Goal: Information Seeking & Learning: Learn about a topic

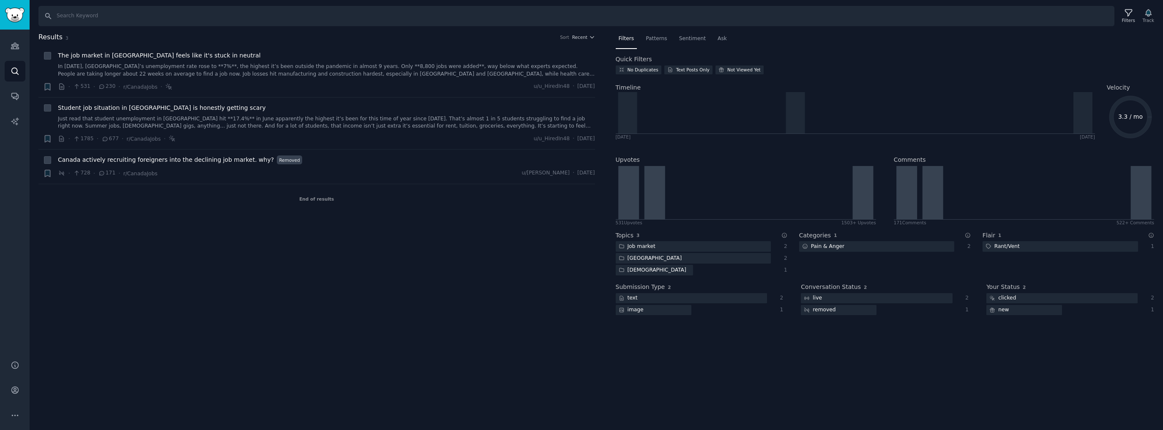
drag, startPoint x: 401, startPoint y: 293, endPoint x: 550, endPoint y: 254, distance: 153.7
click at [400, 293] on div "Results 3 Sort Recent + The job market in [GEOGRAPHIC_DATA] feels like it's stu…" at bounding box center [322, 179] width 569 height 294
click at [14, 77] on link "Search" at bounding box center [15, 71] width 21 height 21
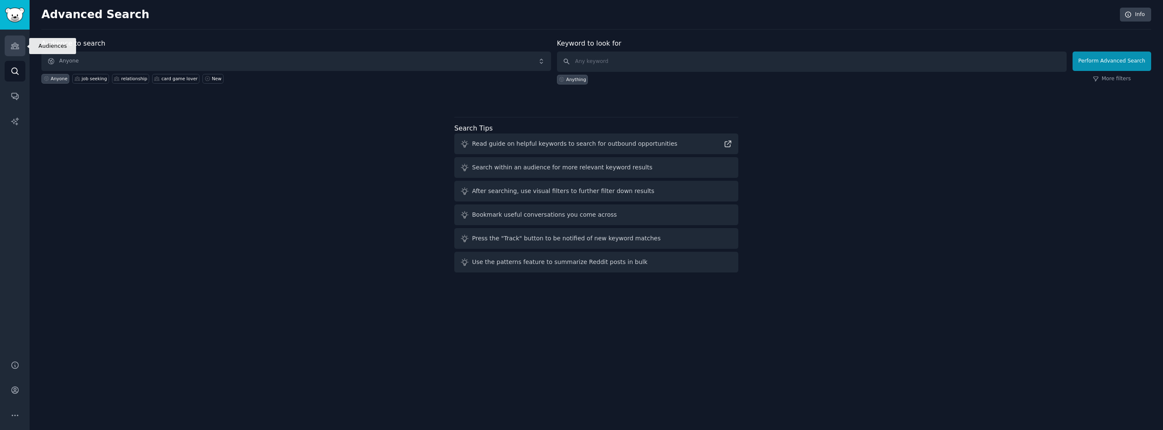
click at [14, 47] on icon "Sidebar" at bounding box center [15, 45] width 9 height 9
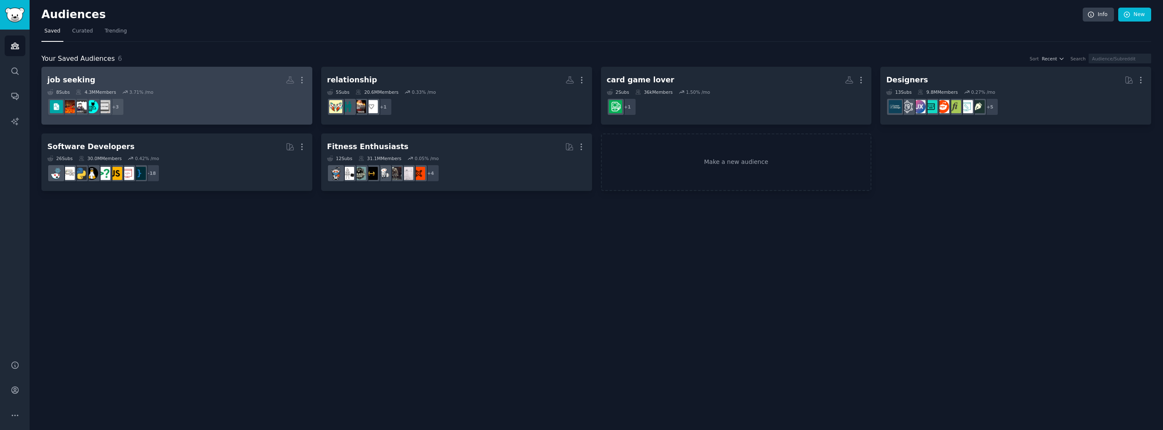
click at [225, 95] on dd "+ 3" at bounding box center [176, 107] width 259 height 24
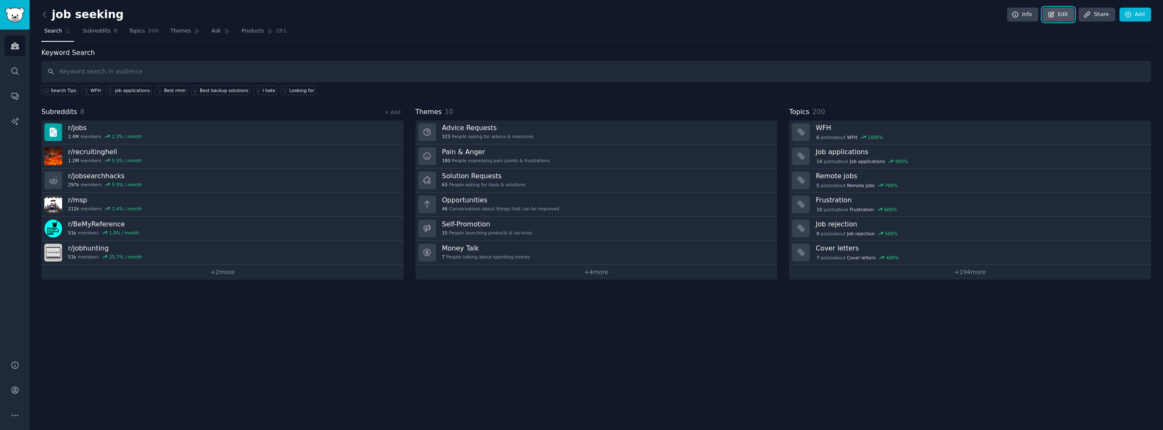
click at [1073, 11] on link "Edit" at bounding box center [1059, 15] width 32 height 14
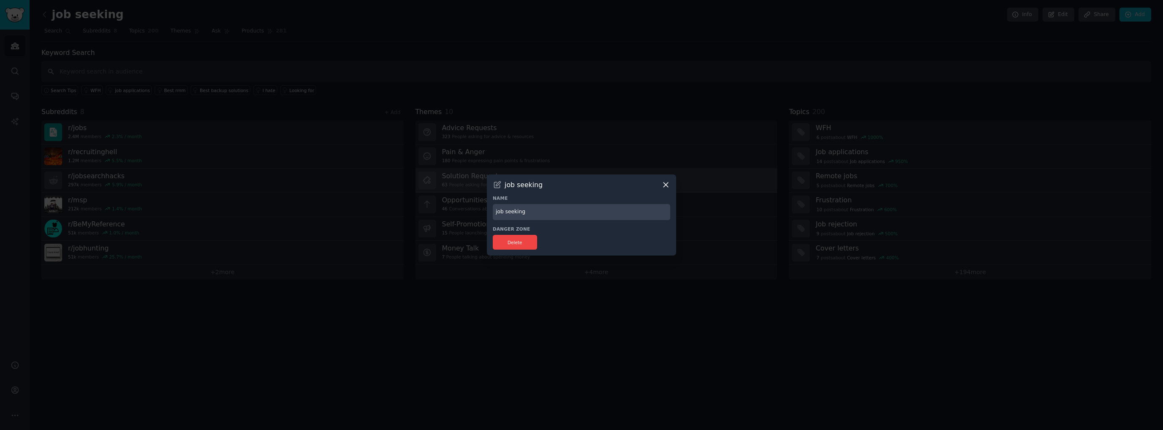
drag, startPoint x: 665, startPoint y: 186, endPoint x: 631, endPoint y: 176, distance: 35.3
click at [665, 186] on icon at bounding box center [666, 185] width 9 height 9
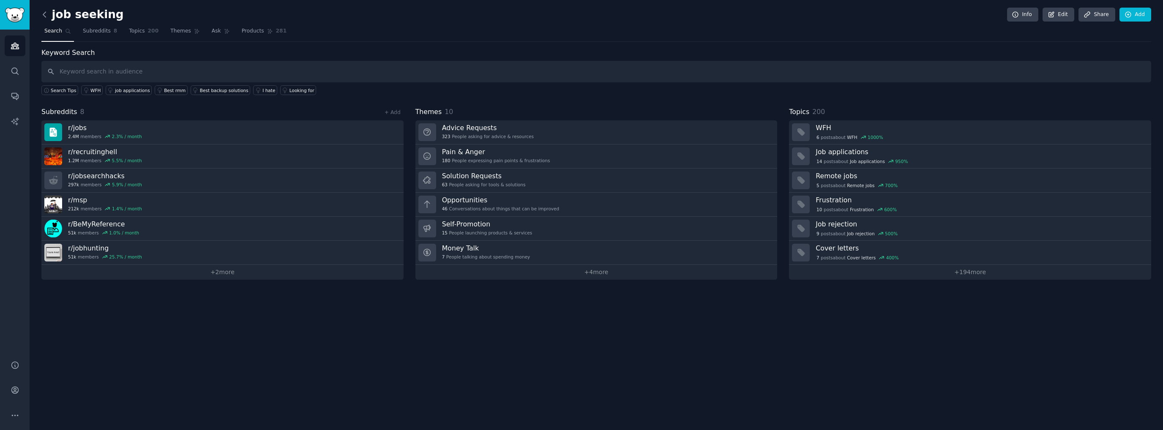
click at [44, 14] on icon at bounding box center [44, 14] width 9 height 9
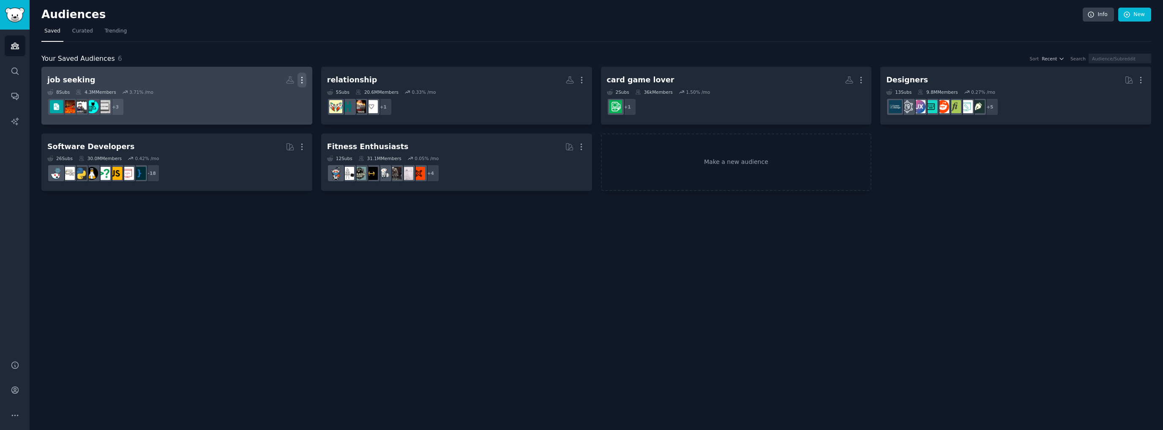
click at [301, 80] on icon "button" at bounding box center [302, 80] width 9 height 9
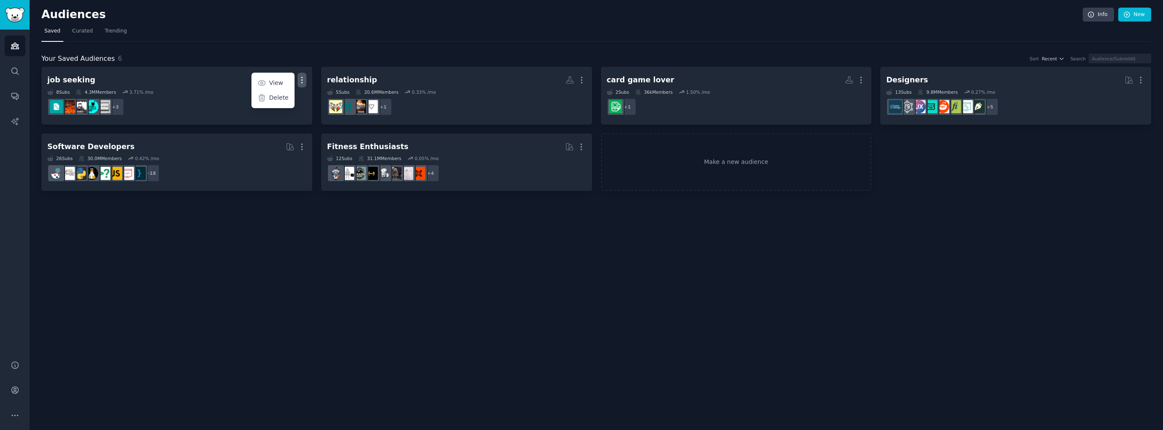
drag, startPoint x: 262, startPoint y: 254, endPoint x: 270, endPoint y: 213, distance: 42.6
click at [262, 254] on div "Audiences Info New Saved Curated Trending Your Saved Audiences 6 Sort Recent Se…" at bounding box center [597, 215] width 1134 height 430
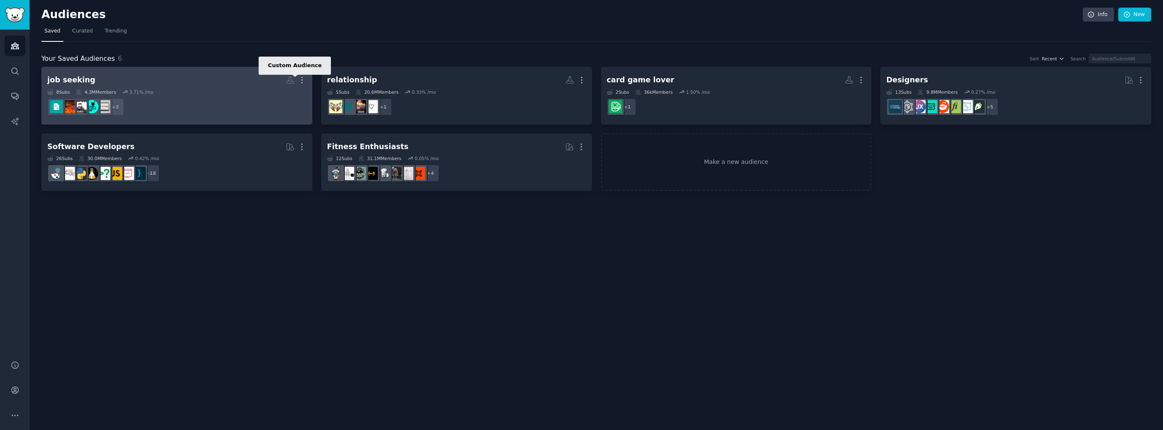
click at [289, 80] on icon at bounding box center [290, 80] width 7 height 7
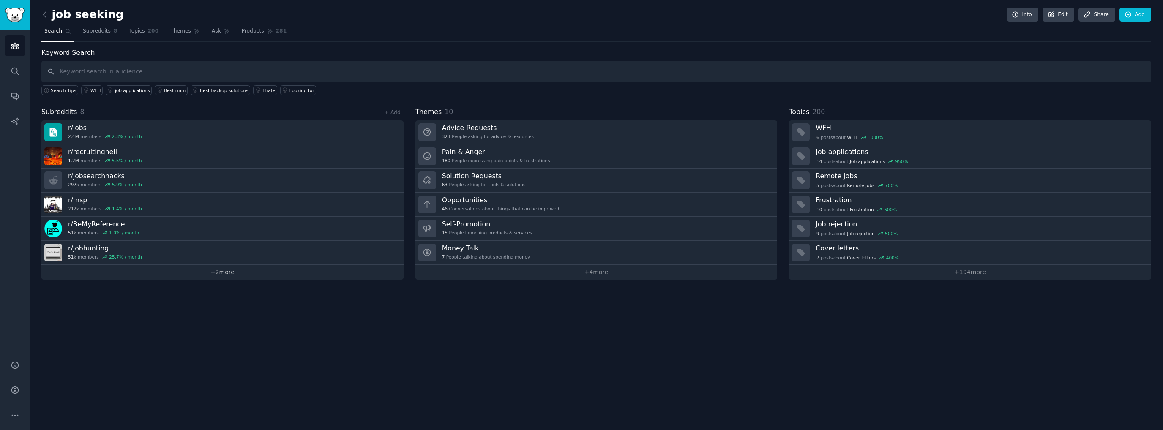
click at [226, 266] on link "+ 2 more" at bounding box center [222, 272] width 362 height 15
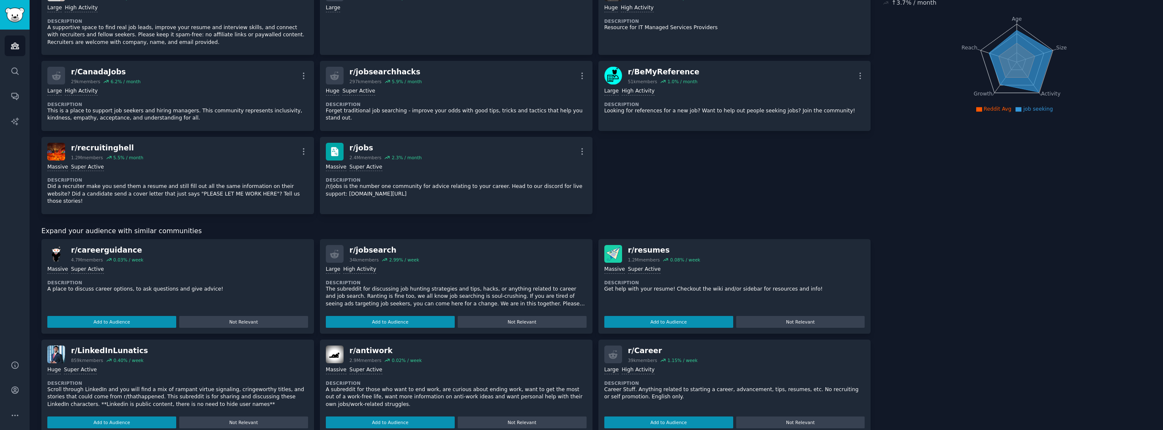
scroll to position [85, 0]
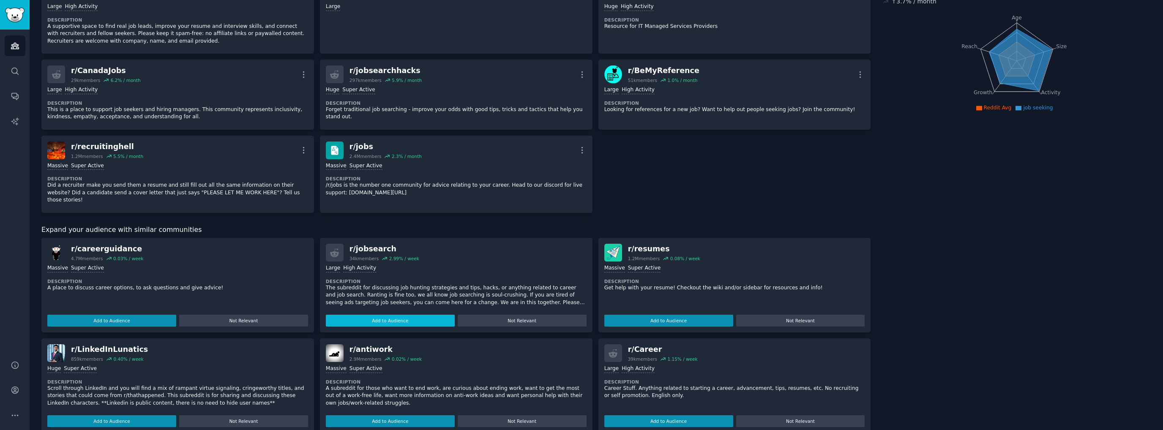
click at [404, 315] on button "Add to Audience" at bounding box center [390, 321] width 129 height 12
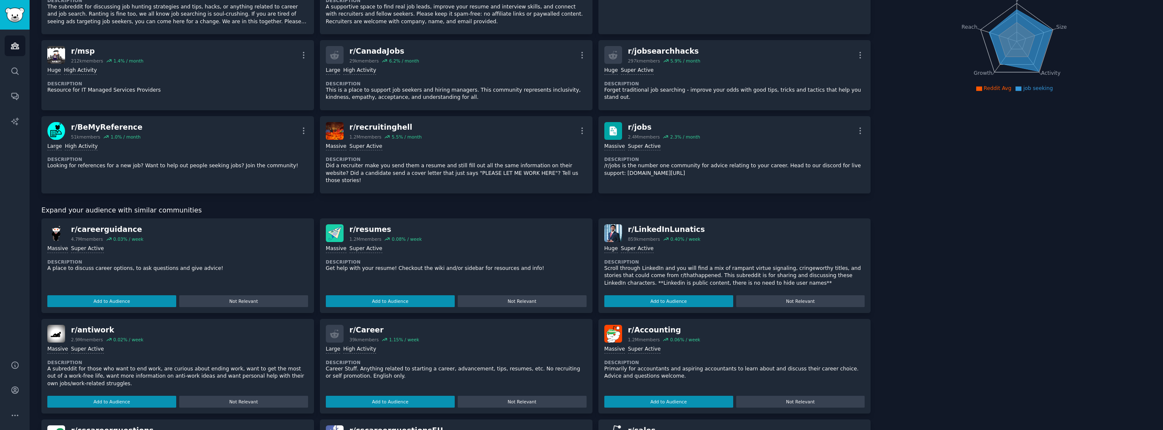
scroll to position [127, 0]
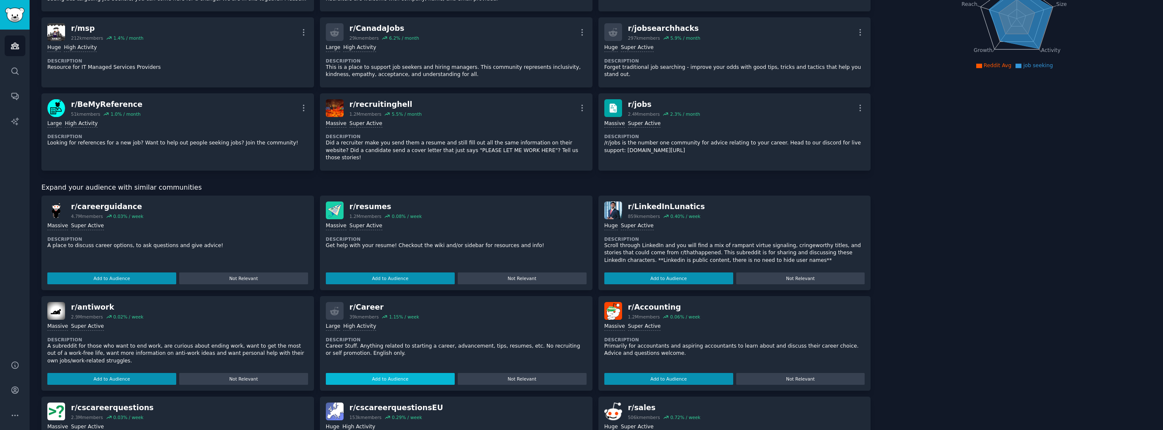
click at [358, 373] on button "Add to Audience" at bounding box center [390, 379] width 129 height 12
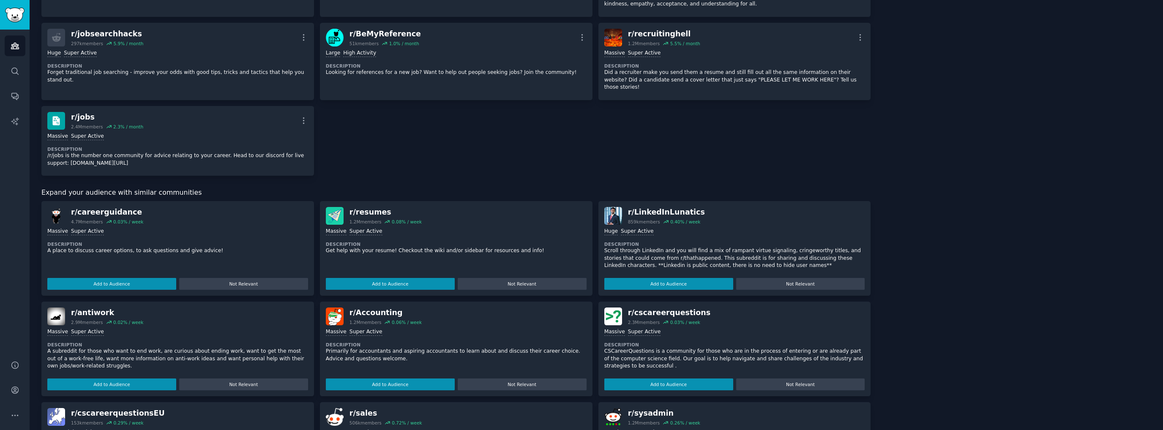
scroll to position [211, 0]
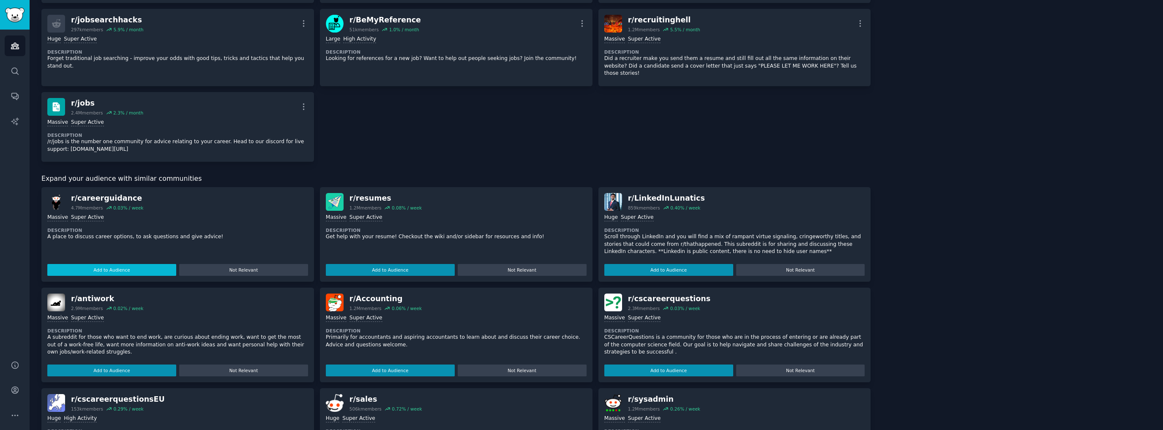
click at [137, 265] on button "Add to Audience" at bounding box center [111, 270] width 129 height 12
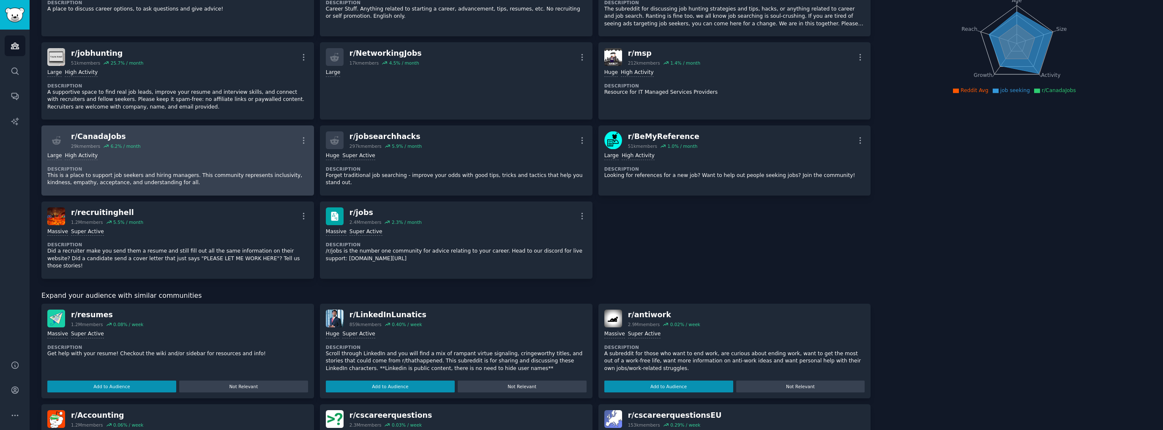
scroll to position [0, 0]
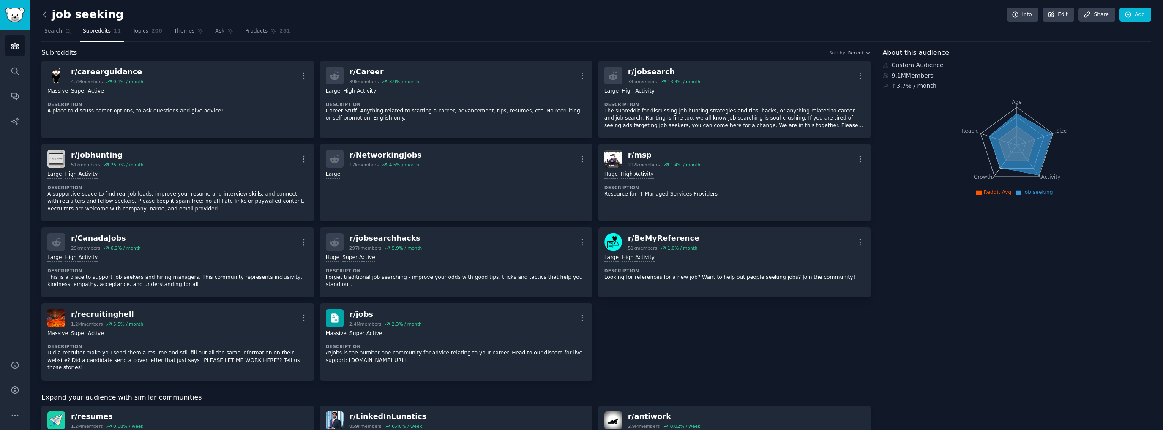
click at [46, 17] on icon at bounding box center [44, 14] width 9 height 9
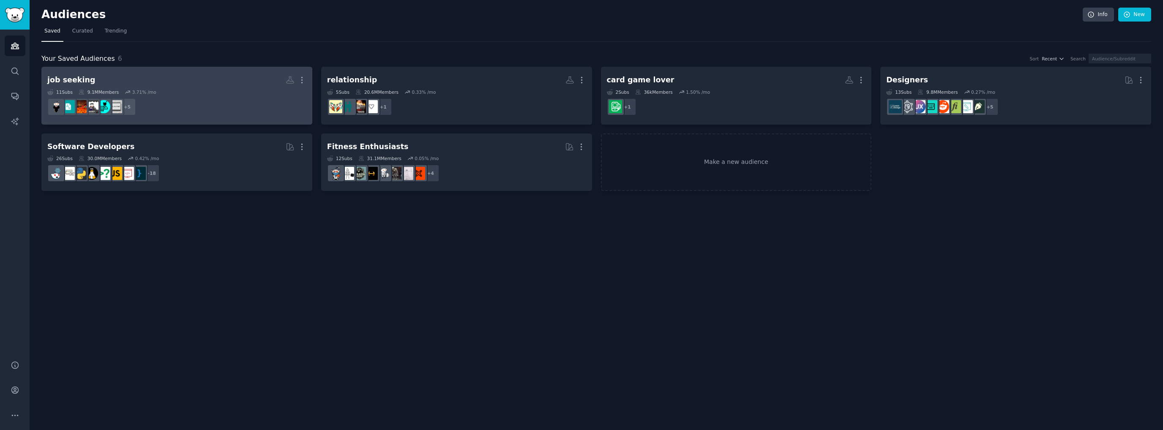
click at [257, 119] on link "job seeking More 11 Sub s 9.1M Members 3.71 % /mo r/NetworkingJobs, r/CanadaJob…" at bounding box center [176, 96] width 271 height 58
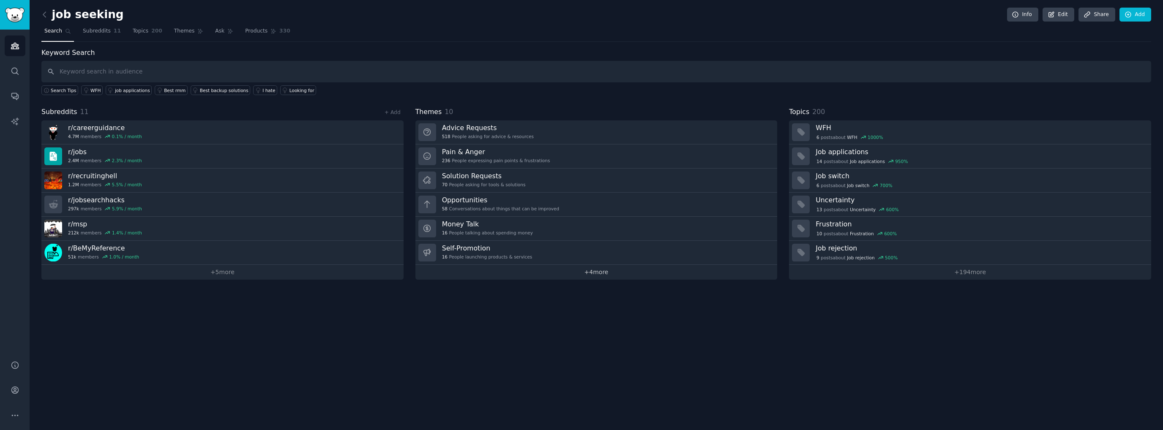
click at [595, 272] on link "+ 4 more" at bounding box center [597, 272] width 362 height 15
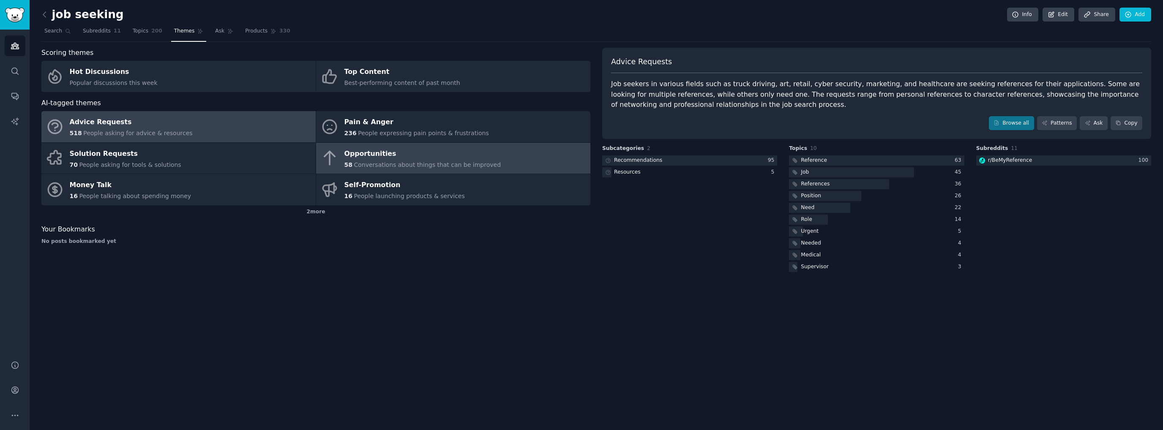
click at [529, 160] on link "Opportunities 58 Conversations about things that can be improved" at bounding box center [453, 158] width 274 height 31
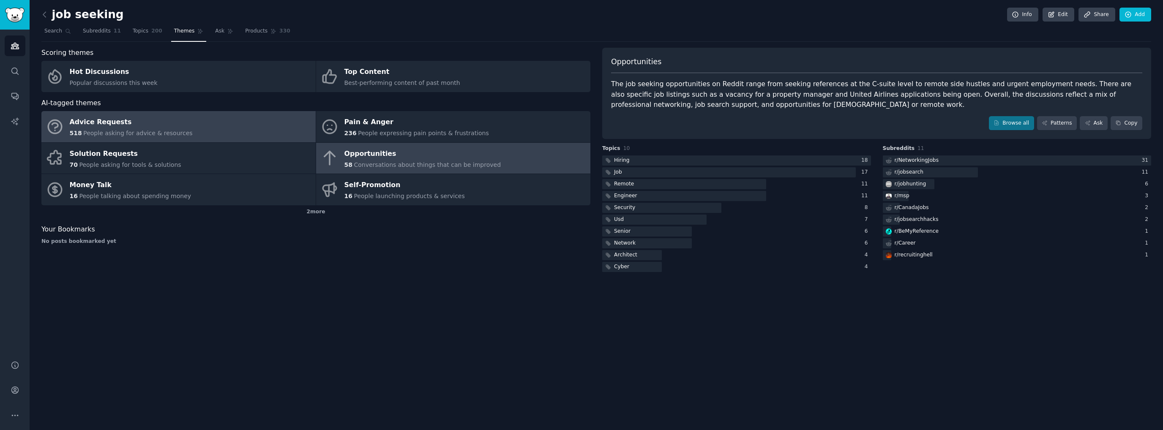
click at [198, 126] on link "Advice Requests 518 People asking for advice & resources" at bounding box center [178, 126] width 274 height 31
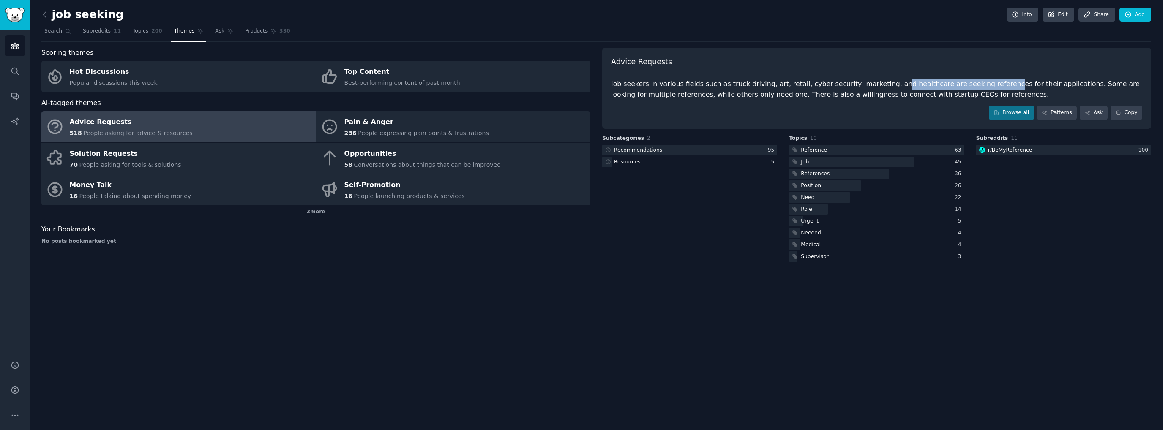
drag, startPoint x: 871, startPoint y: 82, endPoint x: 966, endPoint y: 88, distance: 95.7
click at [966, 88] on div "Job seekers in various fields such as truck driving, art, retail, cyber securit…" at bounding box center [876, 89] width 531 height 21
click at [971, 104] on div "Advice Requests Job seekers in various fields such as truck driving, art, retai…" at bounding box center [876, 88] width 549 height 81
click at [1058, 113] on link "Patterns" at bounding box center [1057, 113] width 40 height 14
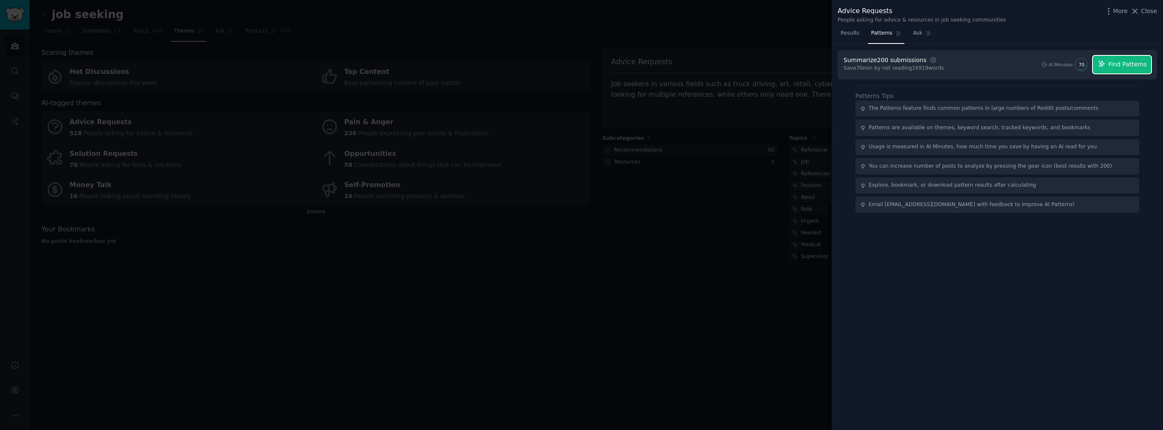
click at [1123, 61] on span "Find Patterns" at bounding box center [1128, 64] width 38 height 9
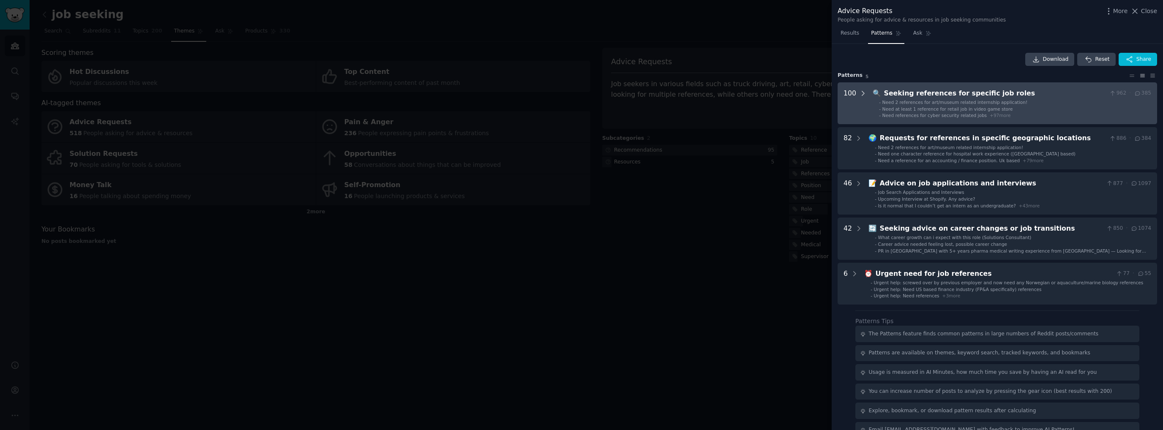
click at [861, 105] on div at bounding box center [863, 103] width 8 height 30
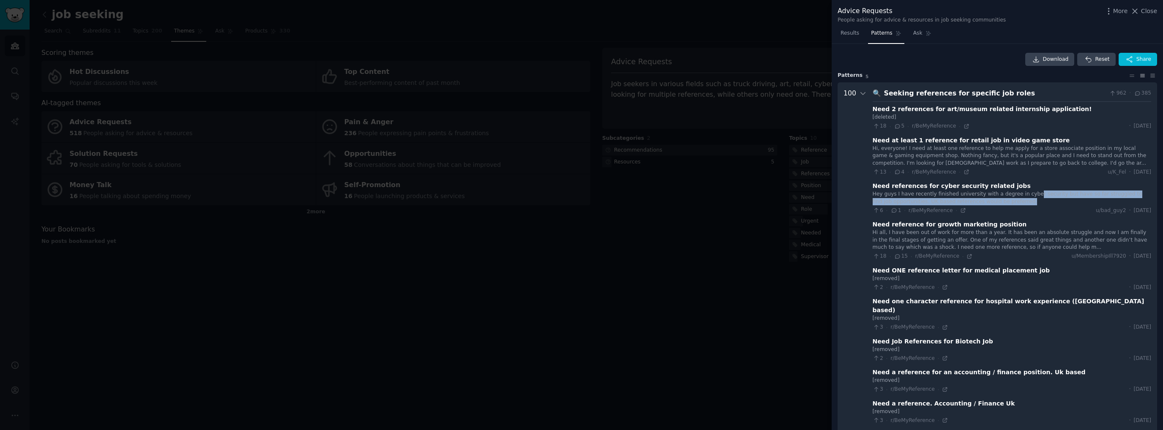
drag, startPoint x: 1020, startPoint y: 192, endPoint x: 1032, endPoint y: 204, distance: 17.1
click at [1038, 205] on div "Hey guys I have recently finished university with a degree in cyber security bu…" at bounding box center [1012, 198] width 279 height 15
click at [1026, 208] on div "6 · 1 · r/BeMyReference · u/bad_guy2 · [DATE]" at bounding box center [1012, 211] width 279 height 8
click at [960, 211] on icon at bounding box center [963, 211] width 6 height 6
click at [157, 52] on div at bounding box center [581, 215] width 1163 height 430
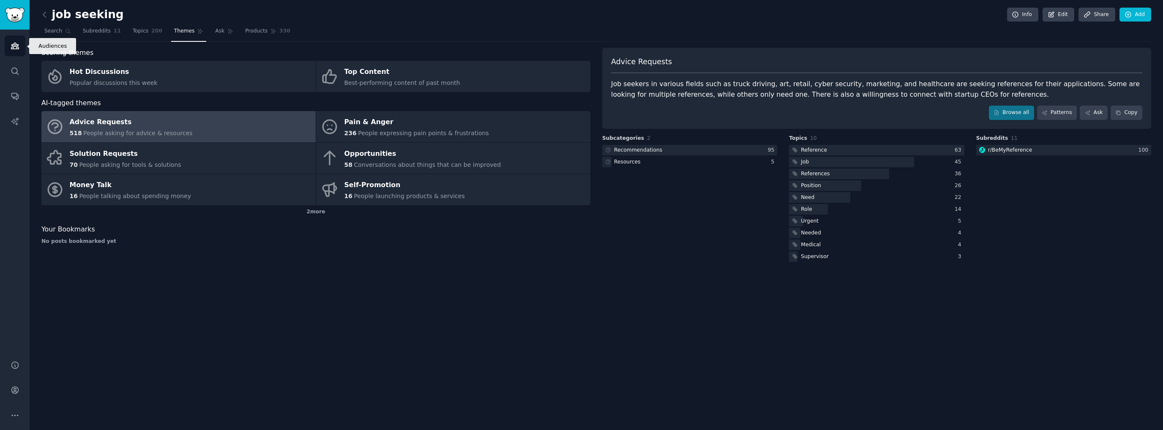
click at [15, 49] on icon "Sidebar" at bounding box center [15, 46] width 8 height 6
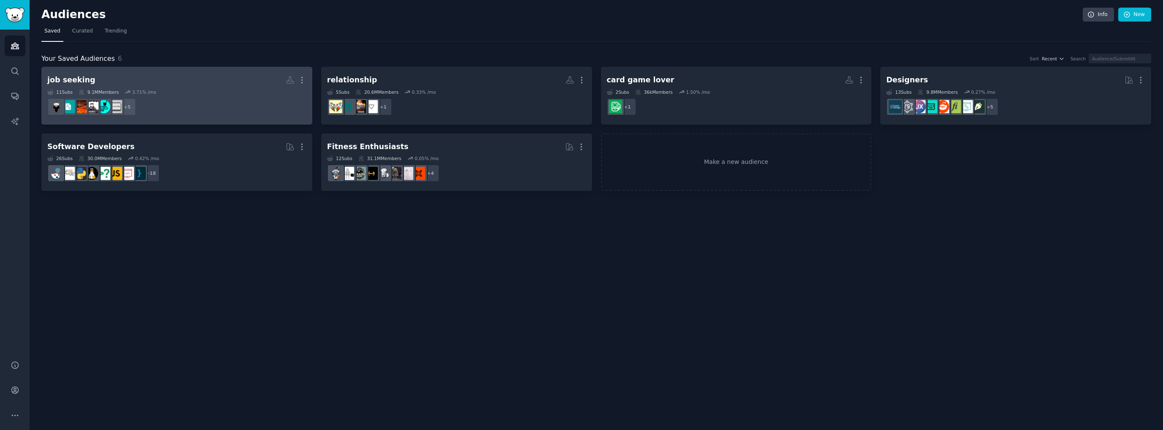
click at [196, 82] on h2 "job seeking More" at bounding box center [176, 80] width 259 height 15
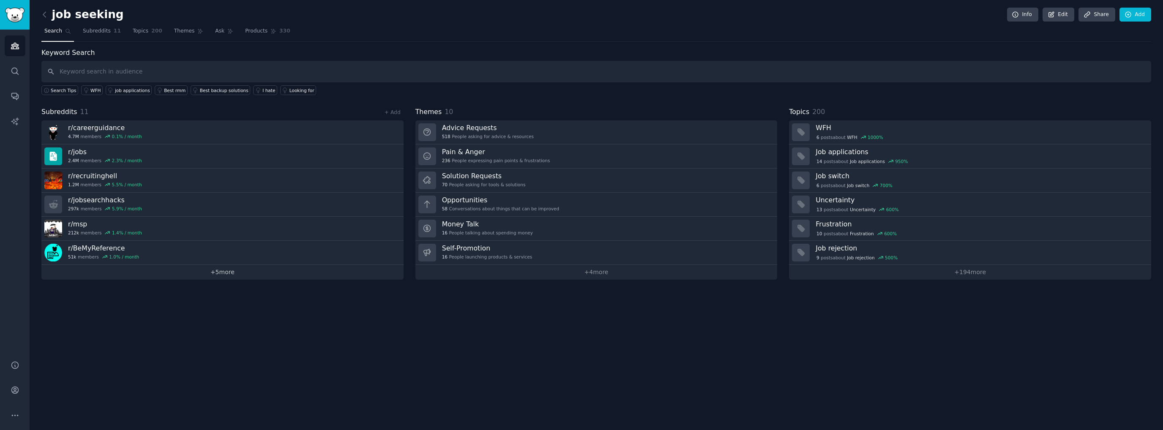
click at [208, 268] on link "+ 5 more" at bounding box center [222, 272] width 362 height 15
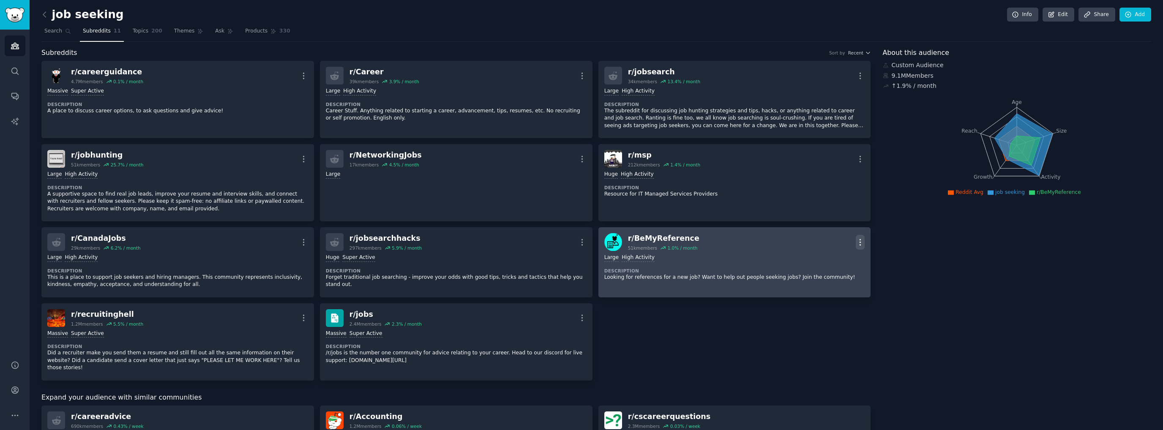
click at [859, 240] on icon "button" at bounding box center [860, 242] width 9 height 9
click at [825, 275] on p "Delete" at bounding box center [827, 275] width 19 height 9
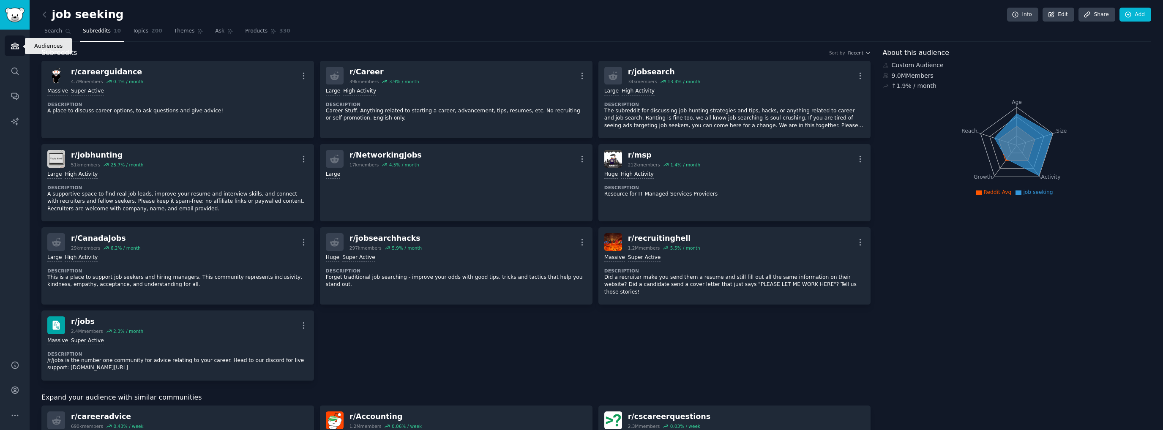
click at [13, 51] on link "Audiences" at bounding box center [15, 46] width 21 height 21
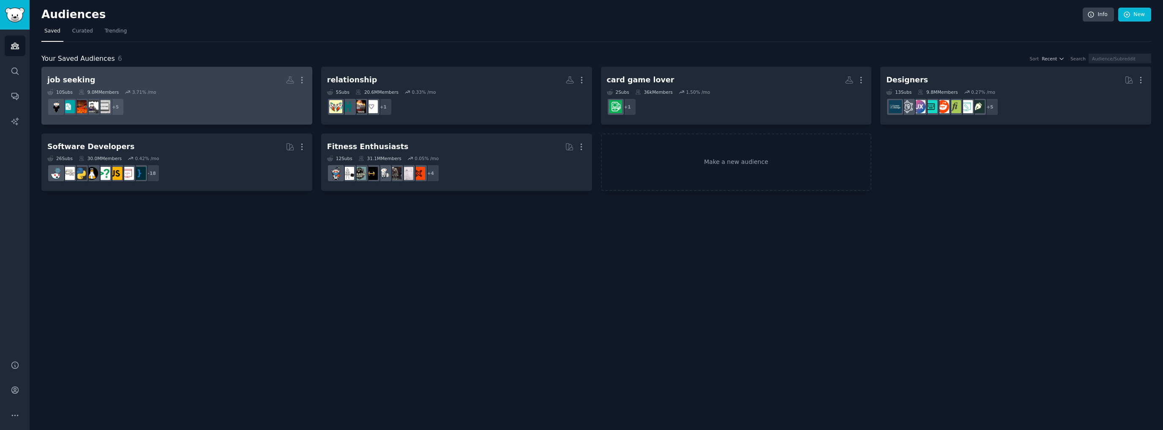
click at [262, 99] on dd "+ 5" at bounding box center [176, 107] width 259 height 24
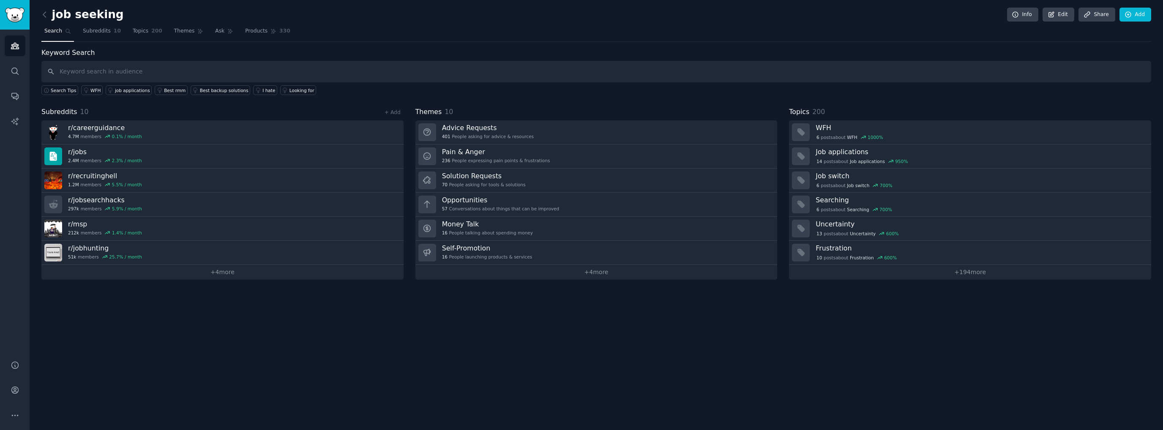
click at [549, 269] on link "+ 4 more" at bounding box center [597, 272] width 362 height 15
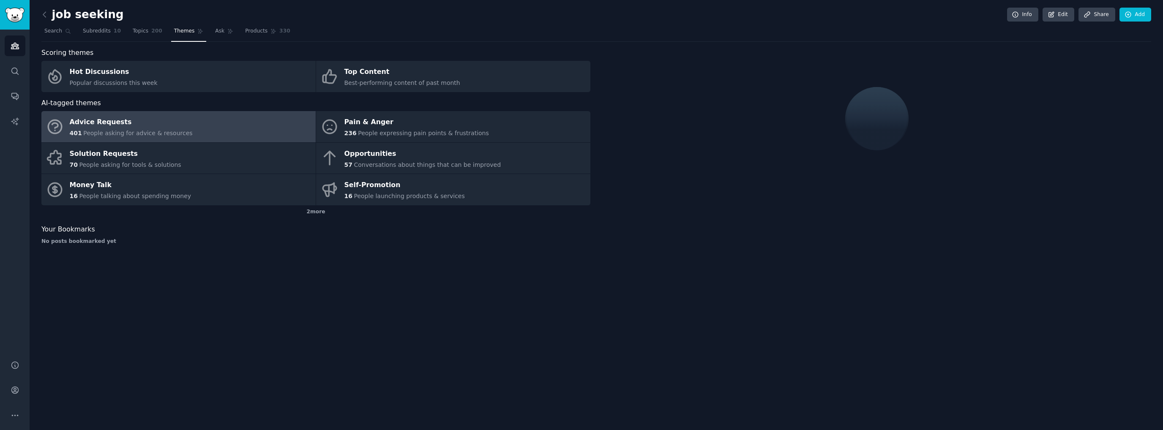
click at [200, 138] on link "Advice Requests 401 People asking for advice & resources" at bounding box center [178, 126] width 274 height 31
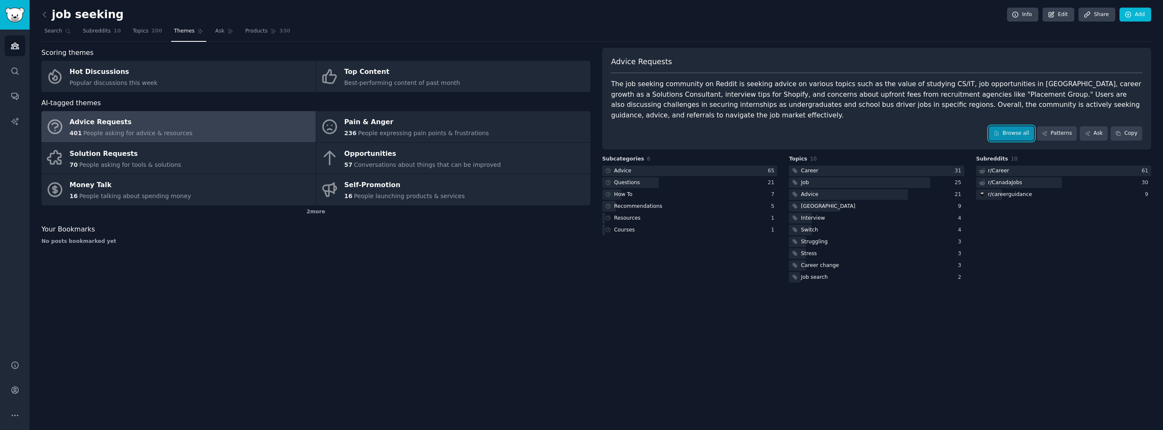
click at [1016, 126] on link "Browse all" at bounding box center [1011, 133] width 45 height 14
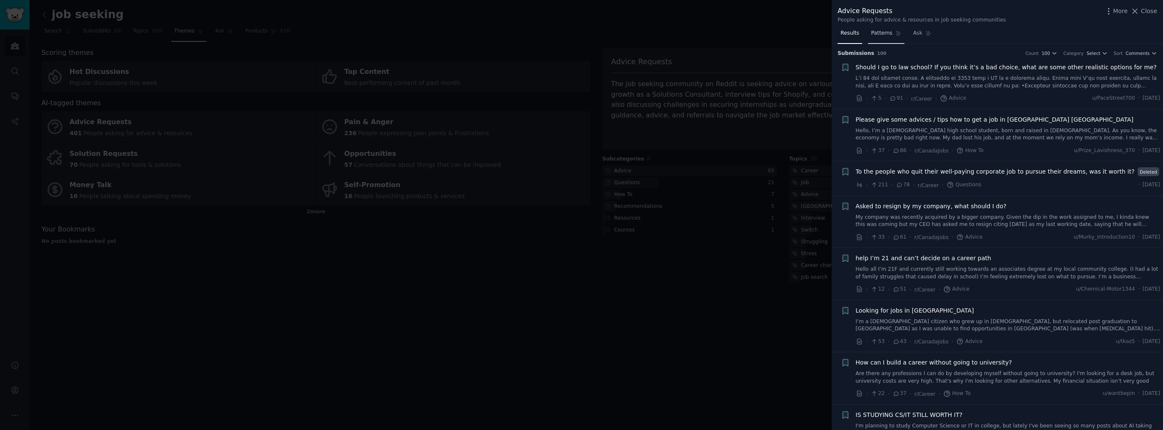
click at [883, 34] on span "Patterns" at bounding box center [881, 34] width 21 height 8
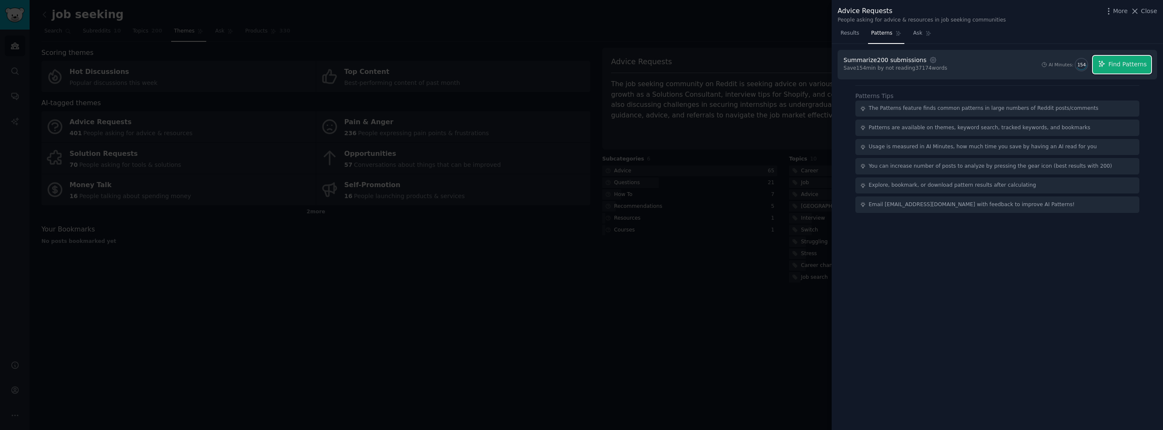
click at [1133, 66] on span "Find Patterns" at bounding box center [1128, 64] width 38 height 9
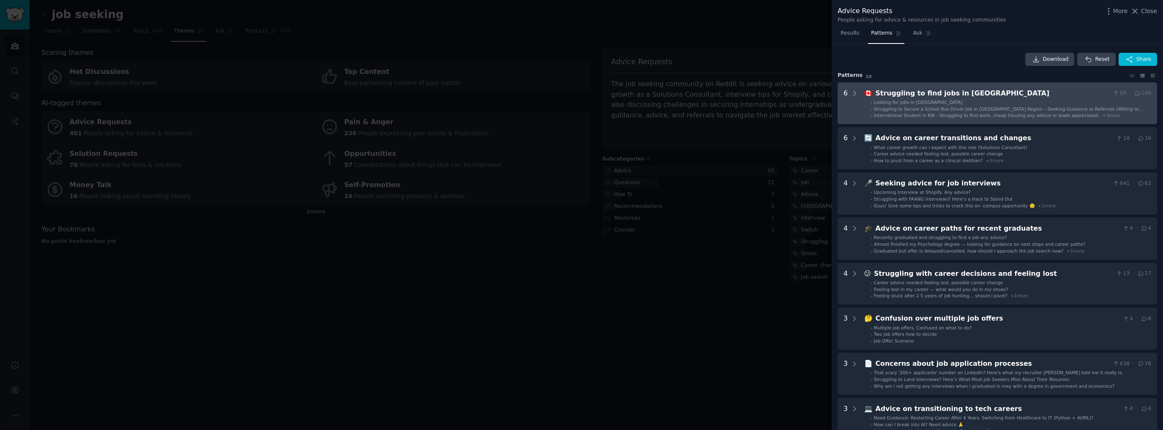
click at [885, 107] on span "Struggling to Secure a School Bus Driver Job in [GEOGRAPHIC_DATA] Region – Seek…" at bounding box center [1008, 112] width 269 height 11
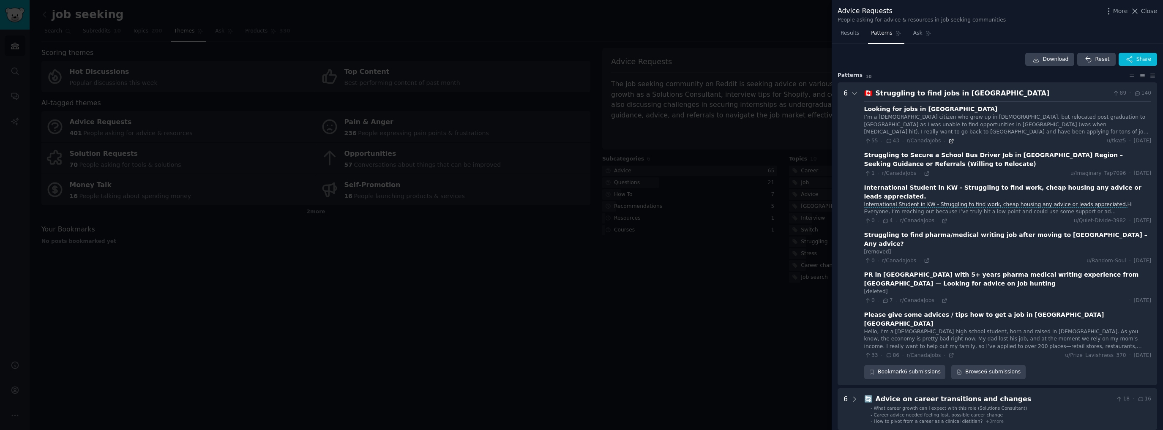
click at [949, 141] on icon at bounding box center [952, 141] width 6 height 6
